Goal: Task Accomplishment & Management: Use online tool/utility

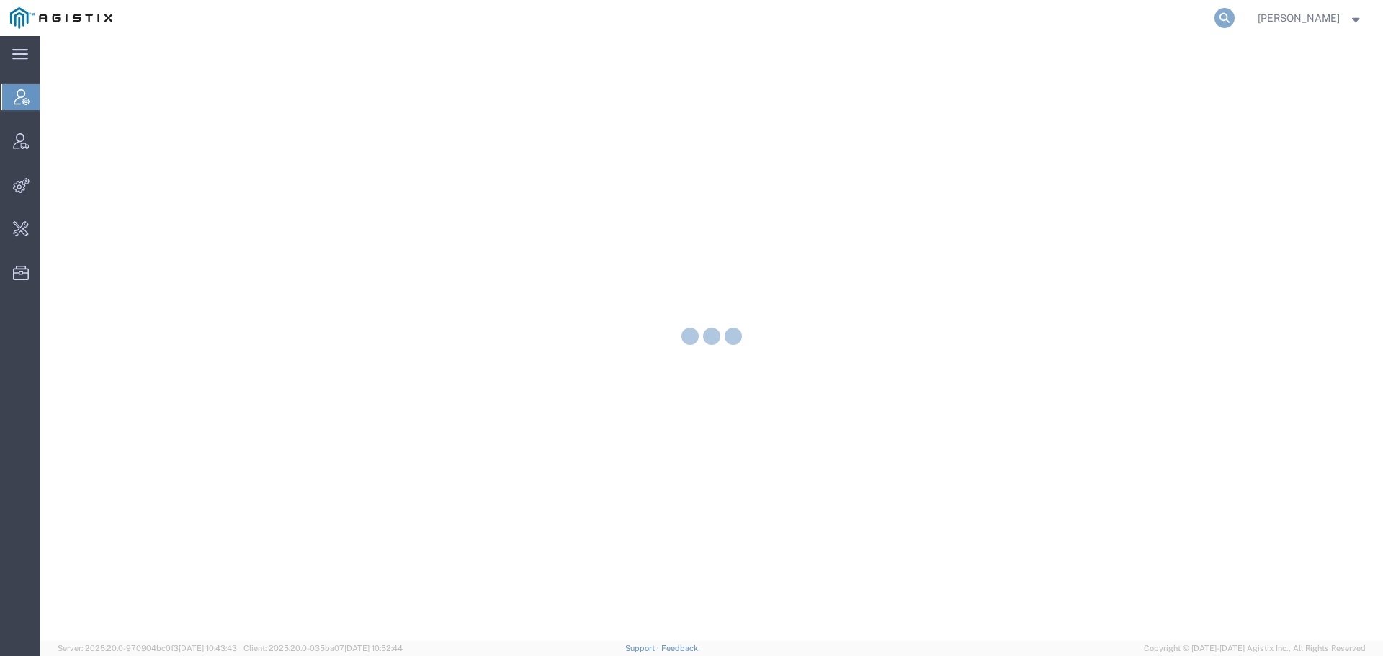
click at [1235, 19] on icon at bounding box center [1225, 18] width 20 height 20
paste input "57009839"
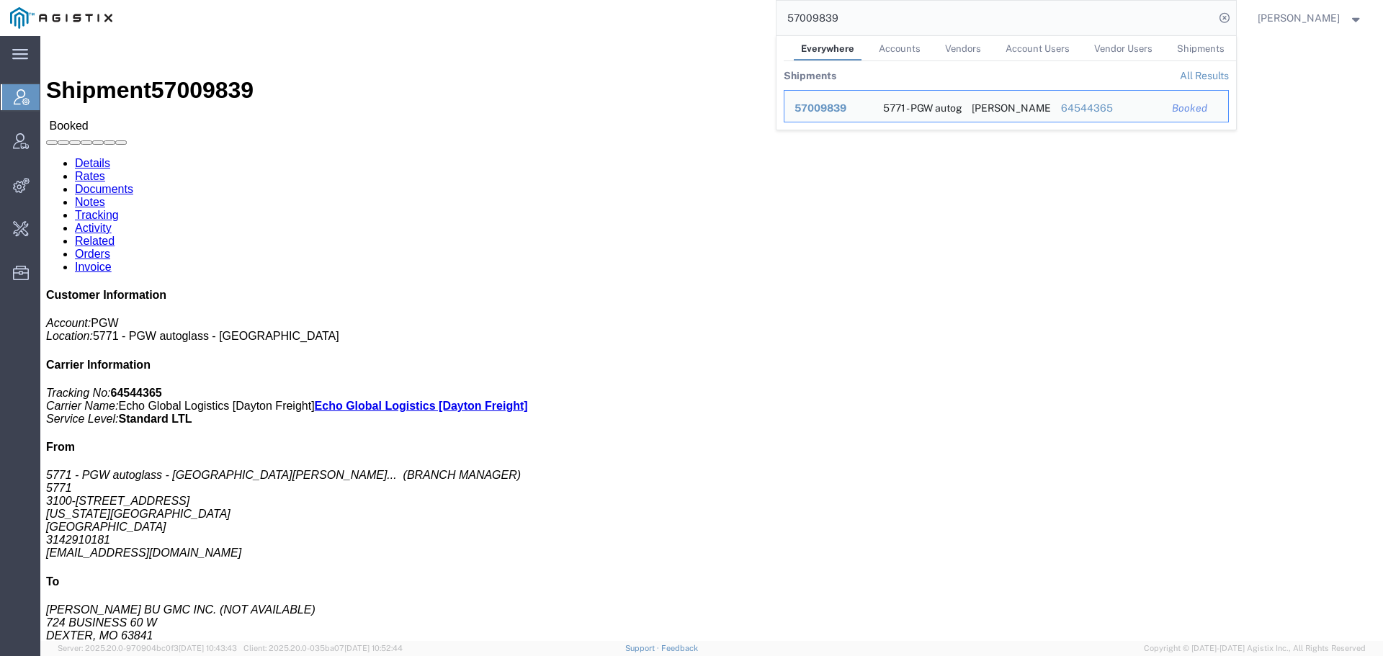
drag, startPoint x: 942, startPoint y: 14, endPoint x: 734, endPoint y: 16, distance: 207.5
click at [734, 16] on div "57009839 Everywhere Accounts Vendors Account Users Vendor Users Shipments Shipm…" at bounding box center [679, 18] width 1114 height 36
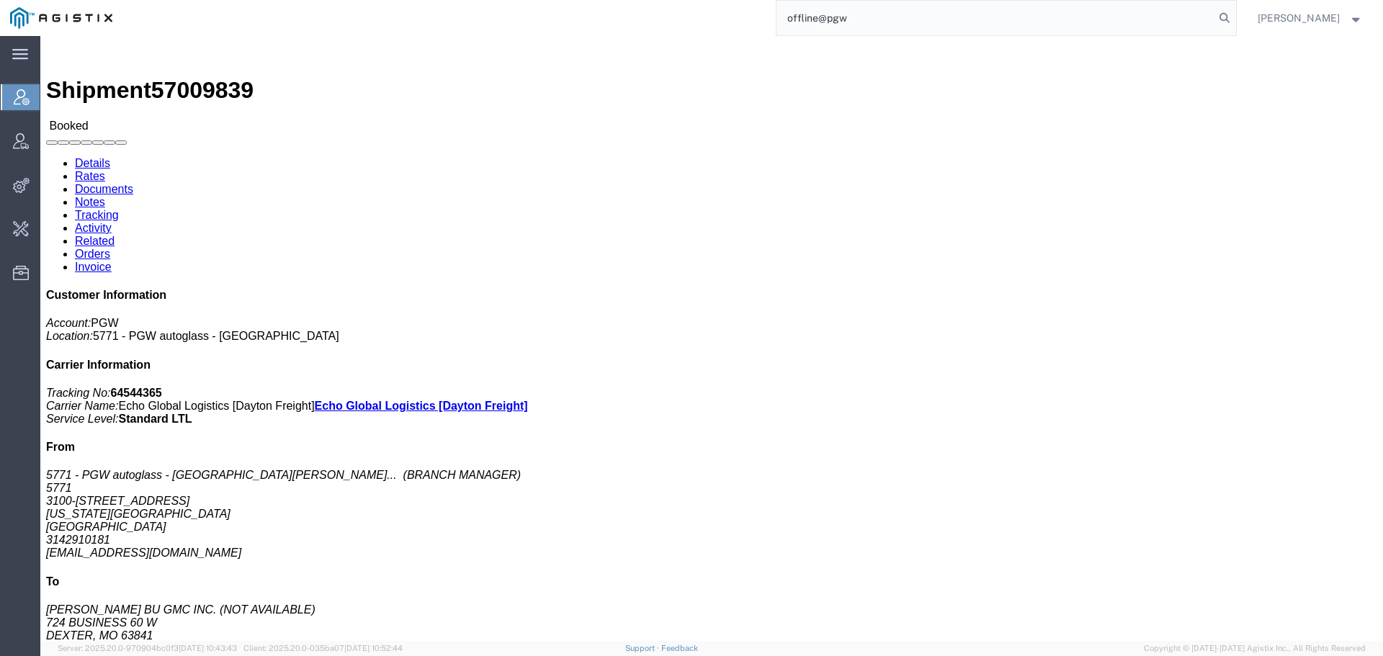
type input "offline@pgw"
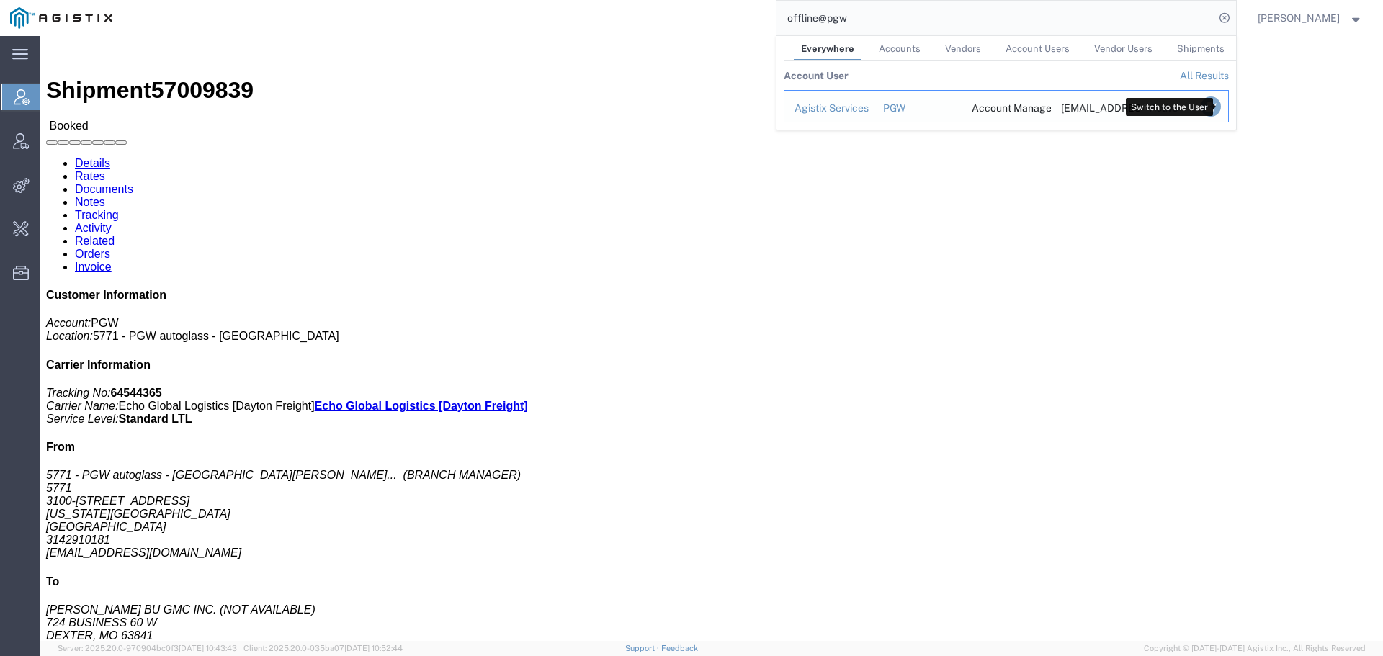
click at [1220, 103] on icon "Search Results" at bounding box center [1210, 107] width 20 height 20
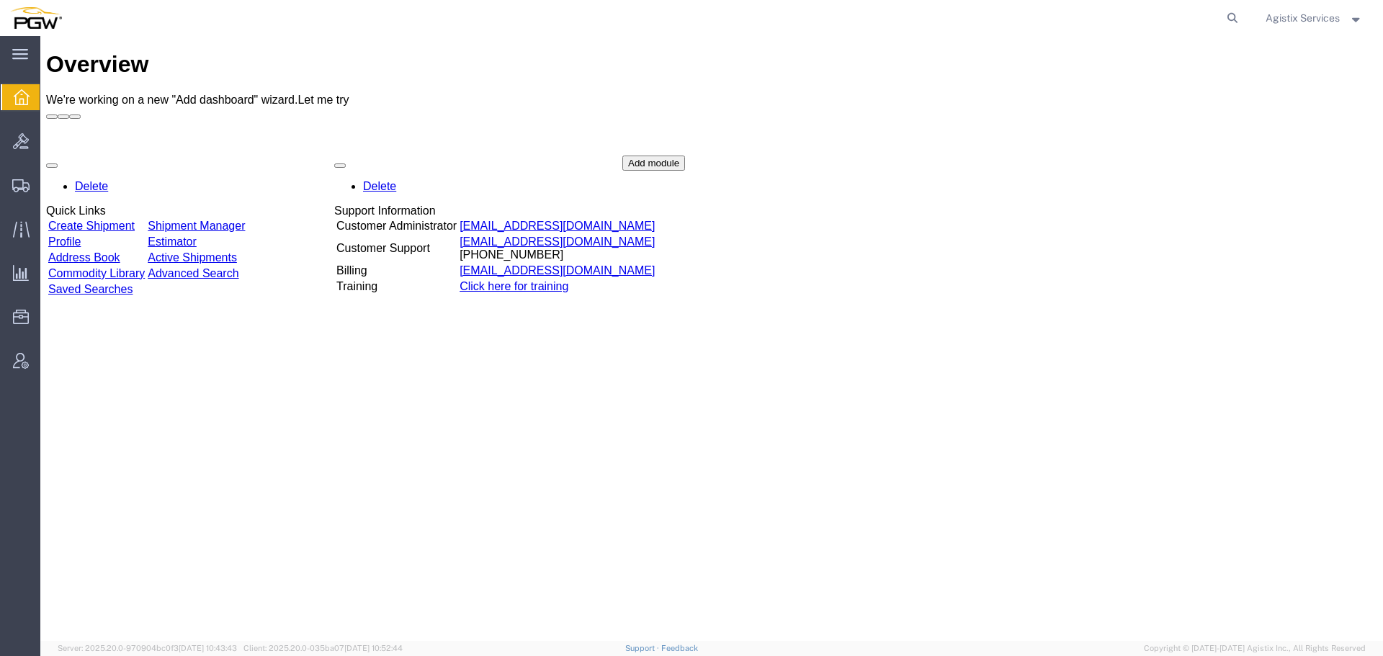
drag, startPoint x: 1224, startPoint y: 14, endPoint x: 1175, endPoint y: 15, distance: 49.0
click at [1224, 14] on icon at bounding box center [1233, 18] width 20 height 20
click at [1012, 19] on input "search" at bounding box center [1004, 18] width 438 height 35
paste input "57009839"
type input "57009839"
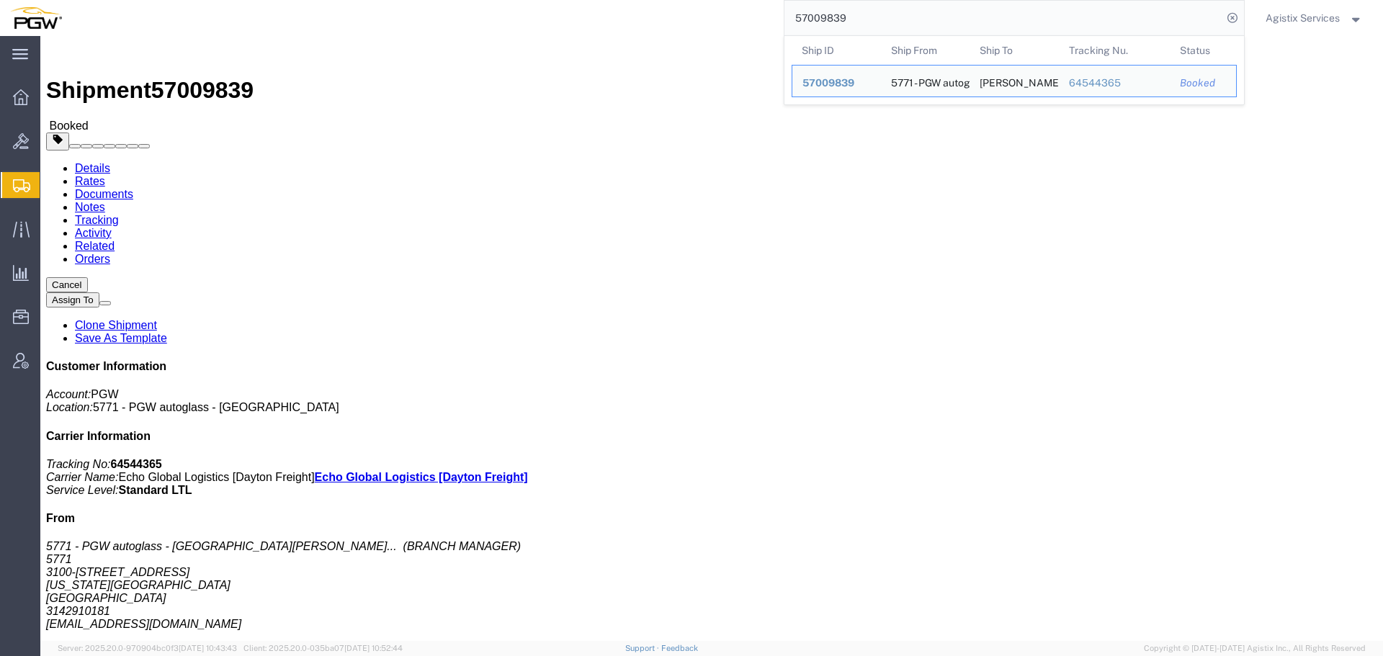
click link "Rates"
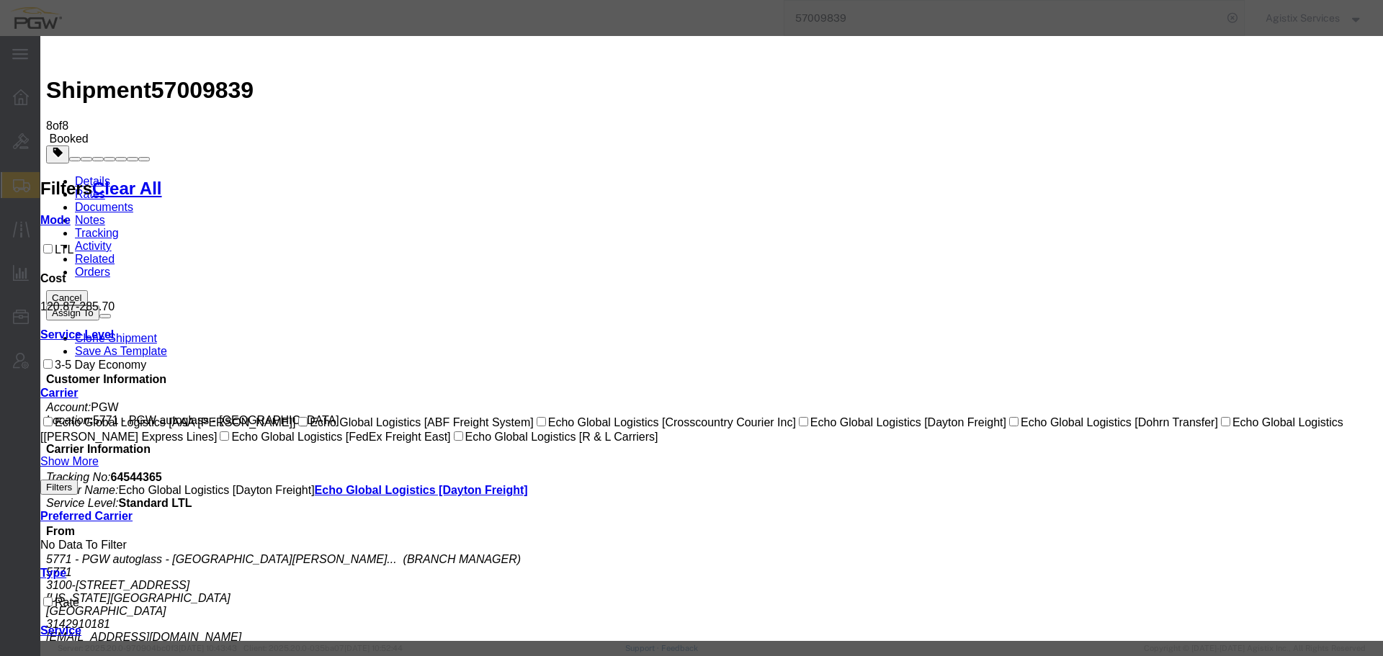
select select "6018|15791|4622"
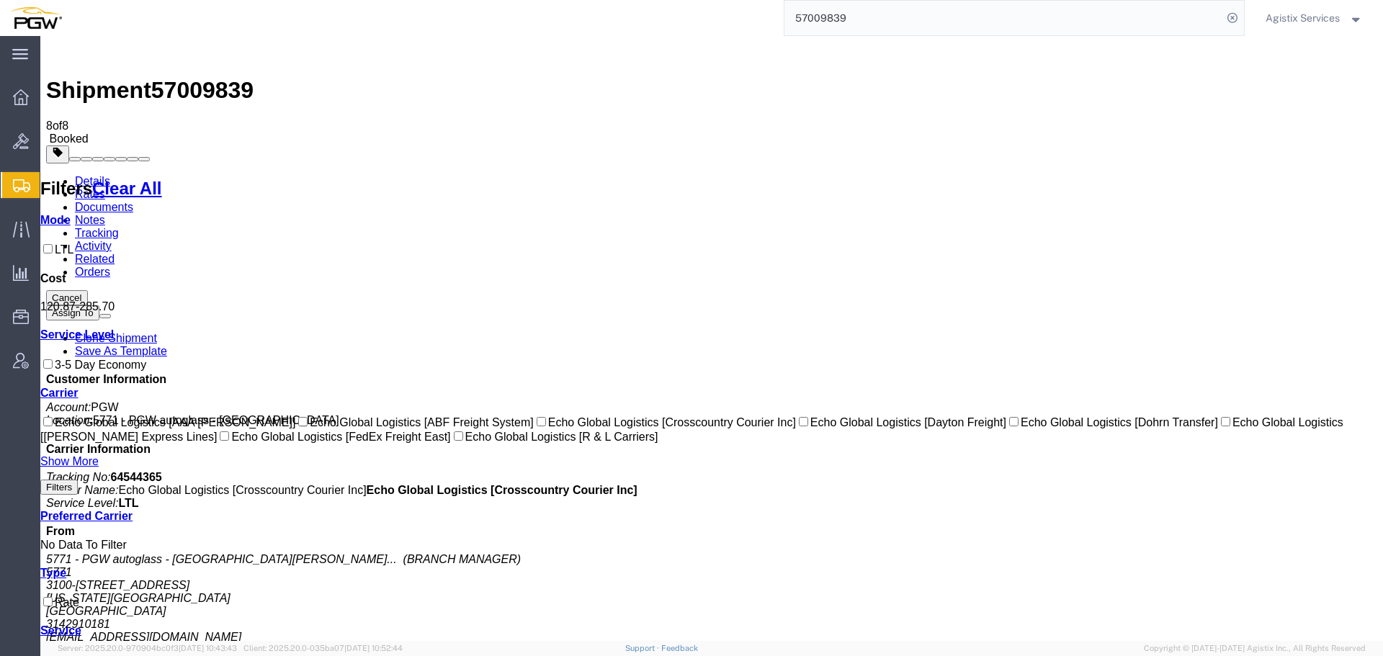
click at [84, 175] on link "Details" at bounding box center [92, 181] width 35 height 12
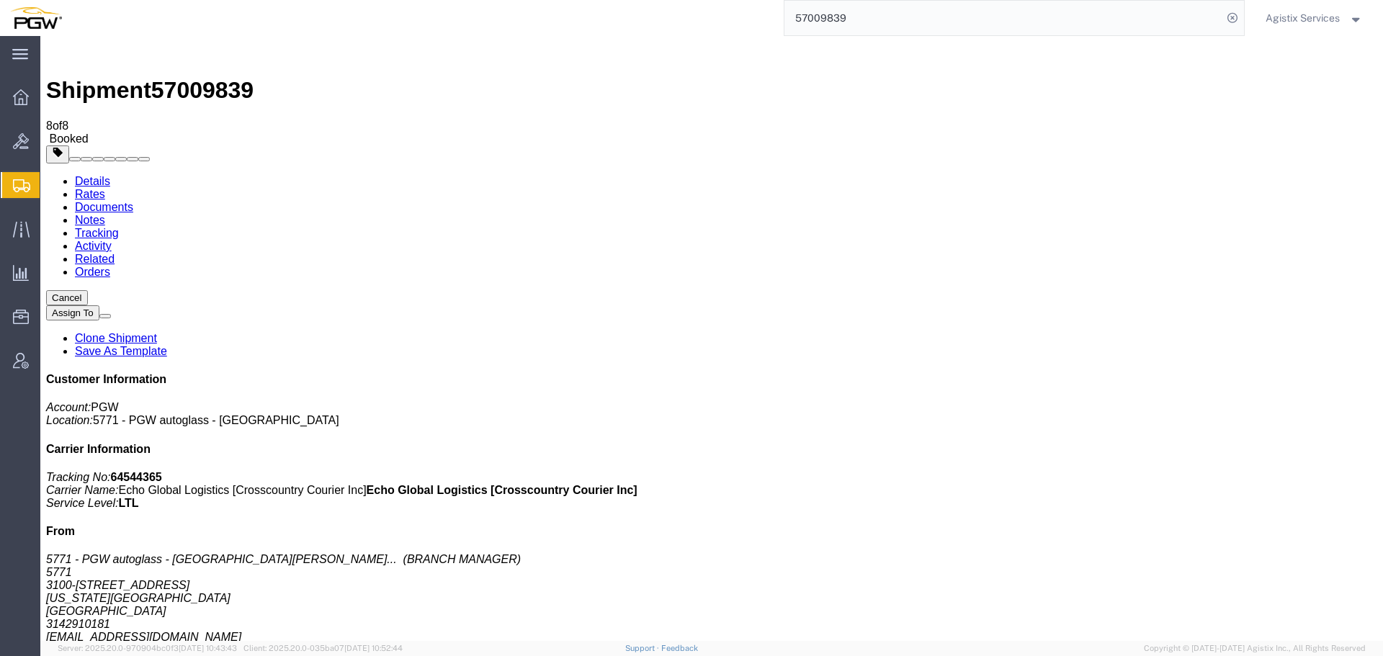
click link "Documents"
click at [95, 175] on link "Details" at bounding box center [92, 181] width 35 height 12
click at [1278, 27] on div "Agistix Services" at bounding box center [1314, 18] width 119 height 36
click at [1287, 27] on div "Agistix Services" at bounding box center [1314, 18] width 119 height 36
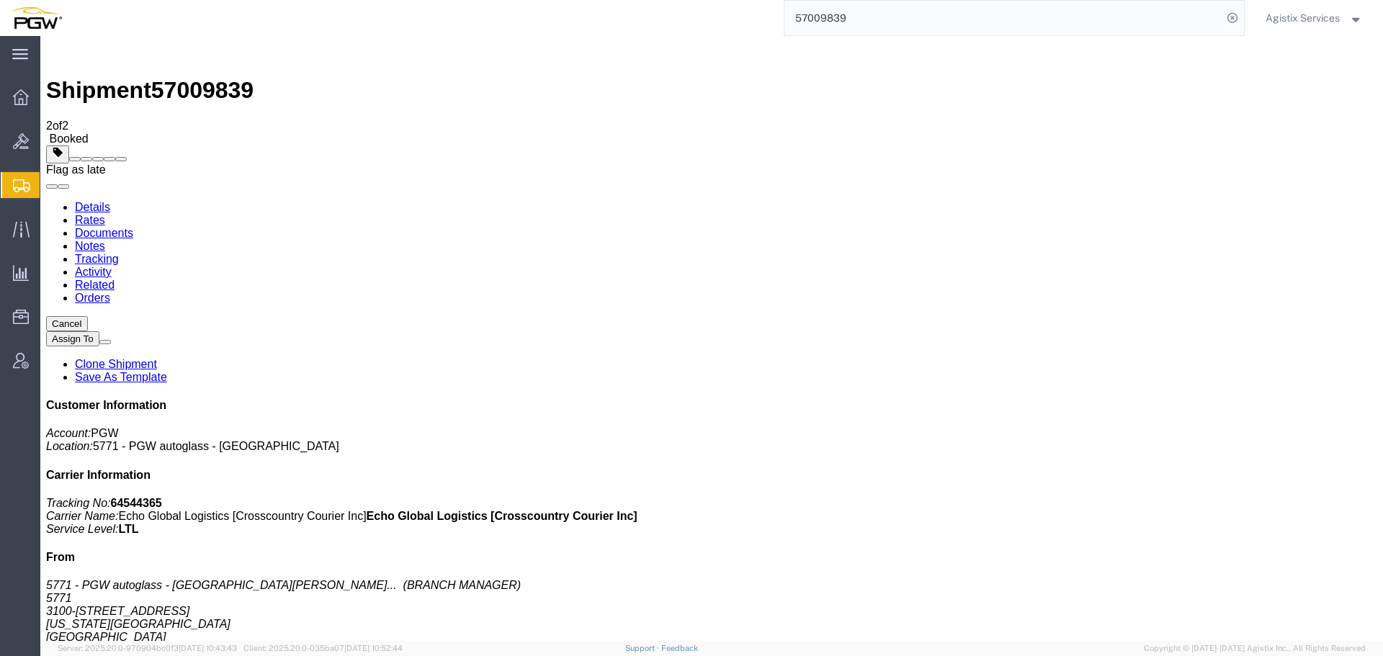
click at [1315, 9] on button "Agistix Services" at bounding box center [1314, 17] width 99 height 17
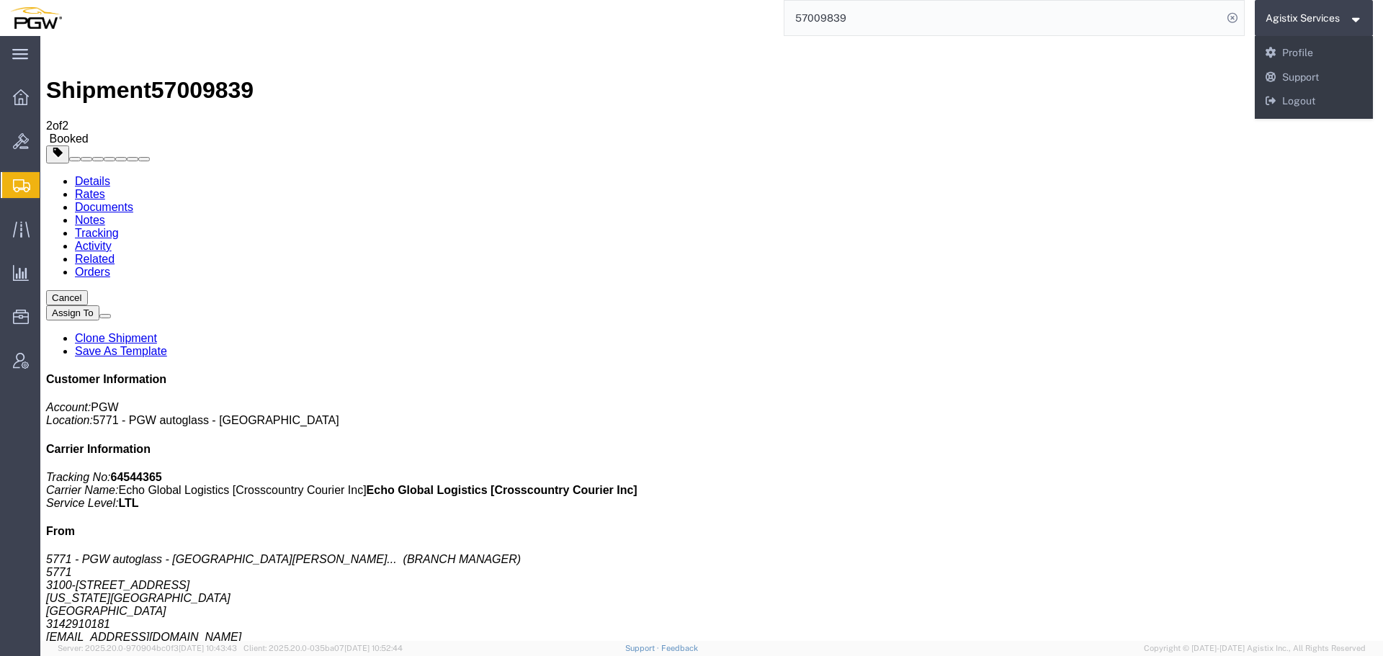
drag, startPoint x: 1304, startPoint y: 115, endPoint x: 1260, endPoint y: 71, distance: 61.6
click at [1304, 115] on div "Agistix Services Messages Notifications Profile Support Logout" at bounding box center [1314, 77] width 119 height 83
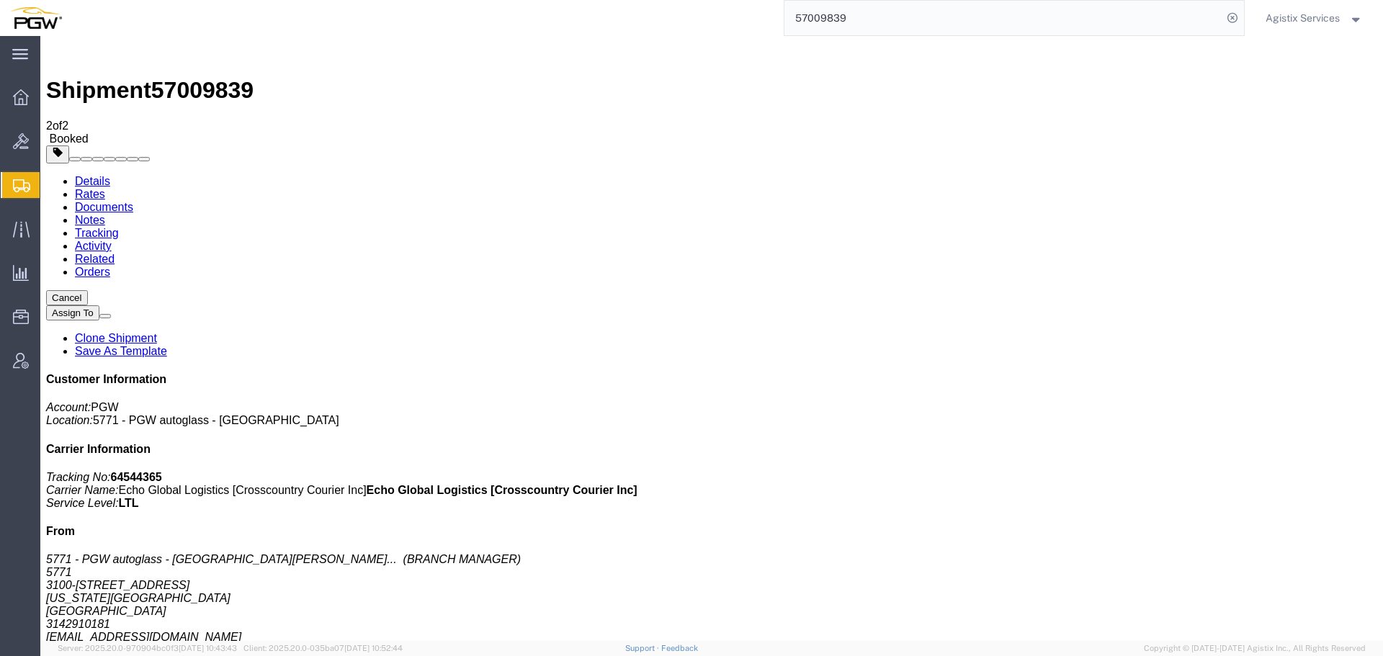
click at [1284, 19] on span "Agistix Services" at bounding box center [1303, 18] width 74 height 16
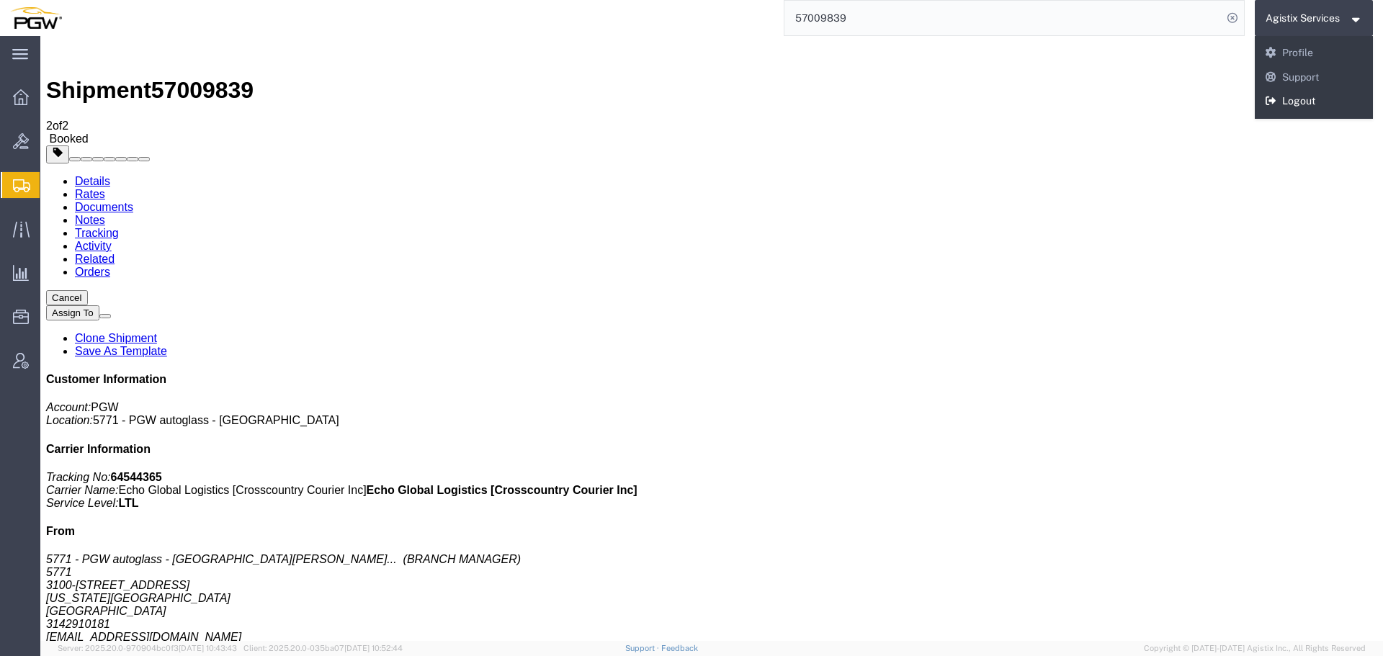
click at [1288, 92] on link "Logout" at bounding box center [1314, 101] width 119 height 24
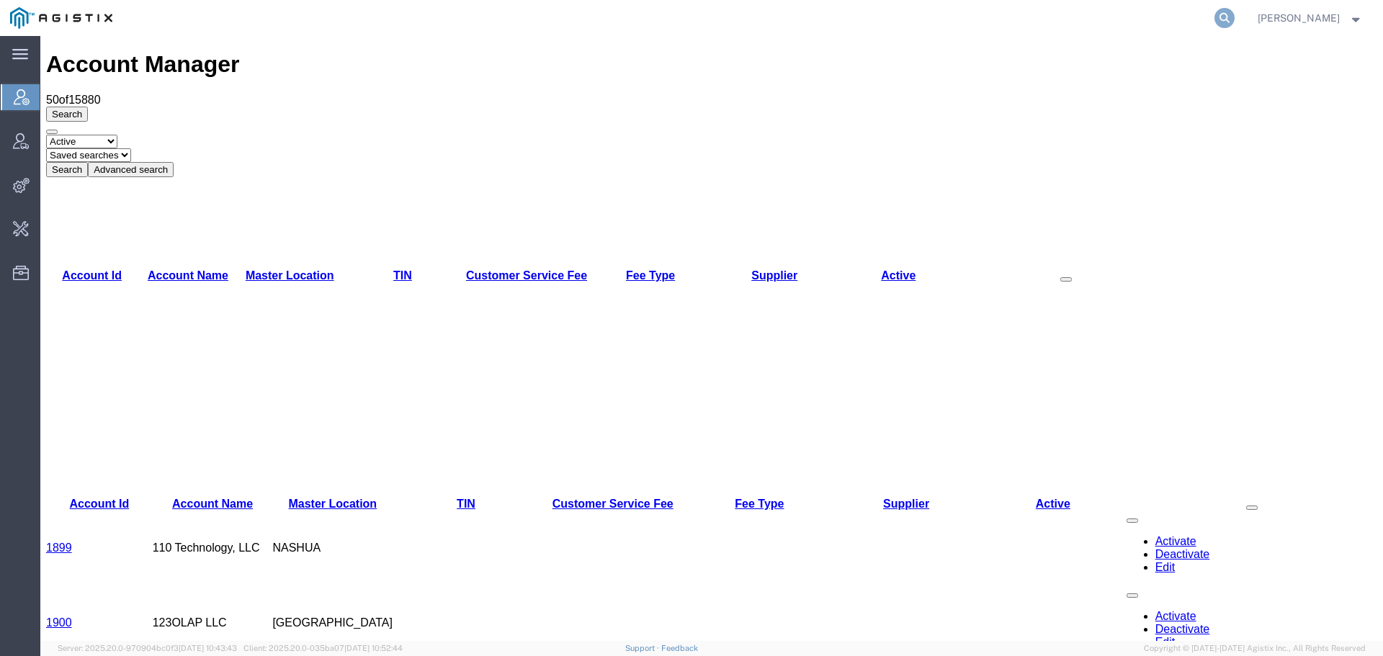
click at [1228, 14] on icon at bounding box center [1225, 18] width 20 height 20
paste input "56965027"
type input "56965027"
